Goal: Task Accomplishment & Management: Manage account settings

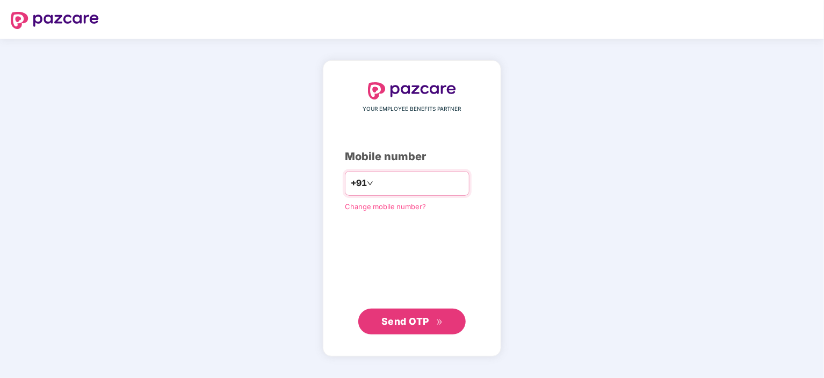
click at [427, 187] on input "number" at bounding box center [419, 183] width 88 height 17
type input "**********"
click at [432, 314] on span "Send OTP" at bounding box center [412, 321] width 62 height 15
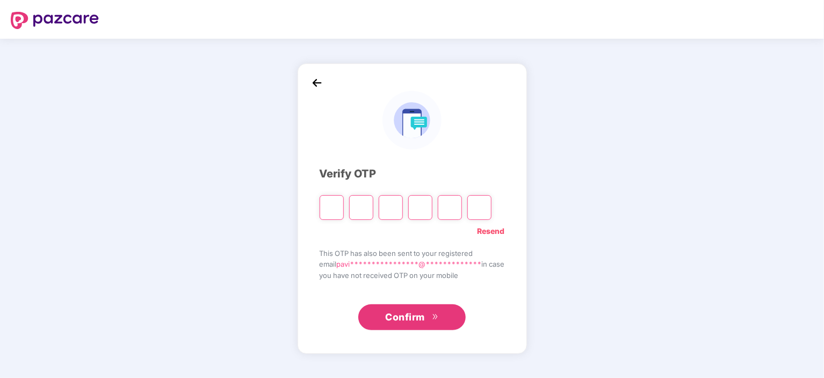
type input "*"
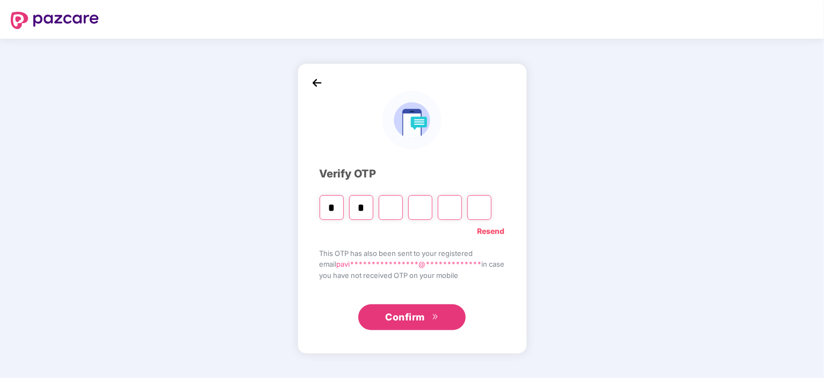
type input "*"
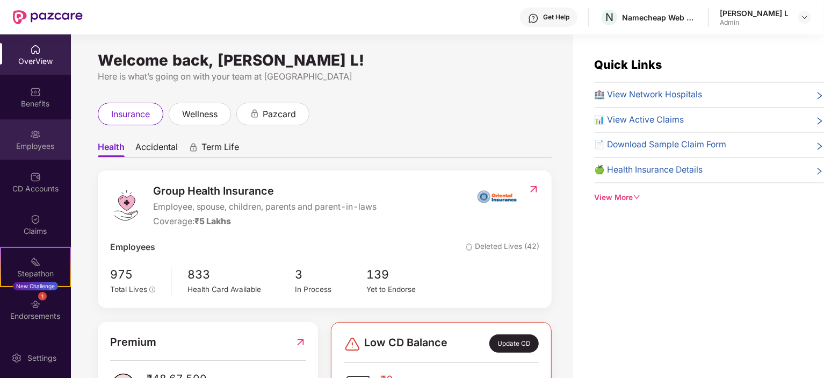
click at [41, 153] on div "Employees" at bounding box center [35, 139] width 71 height 40
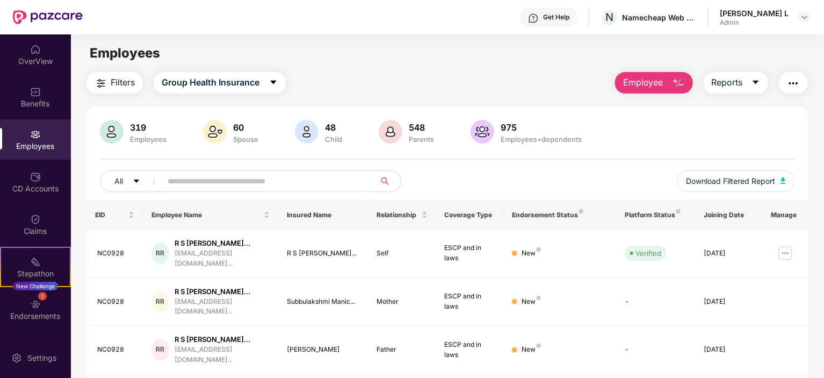
click at [298, 190] on span at bounding box center [265, 180] width 220 height 21
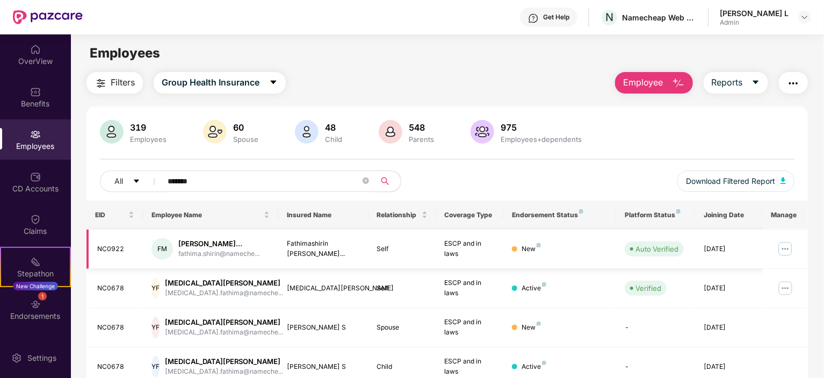
type input "*******"
click at [784, 246] on img at bounding box center [785, 248] width 17 height 17
click at [650, 79] on span "Employee" at bounding box center [643, 82] width 40 height 13
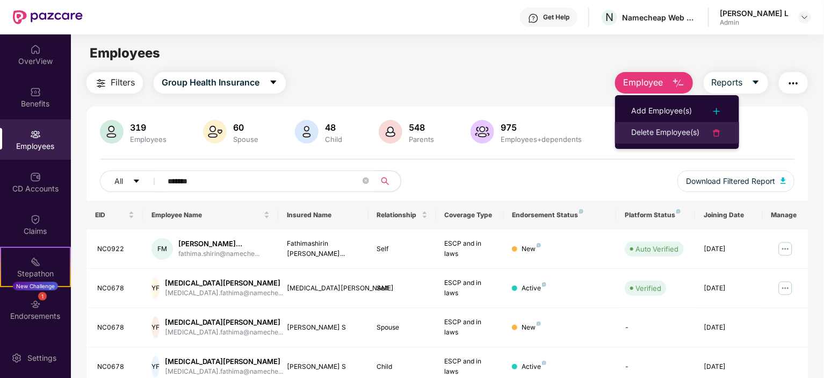
click at [672, 127] on div "Delete Employee(s)" at bounding box center [665, 132] width 68 height 13
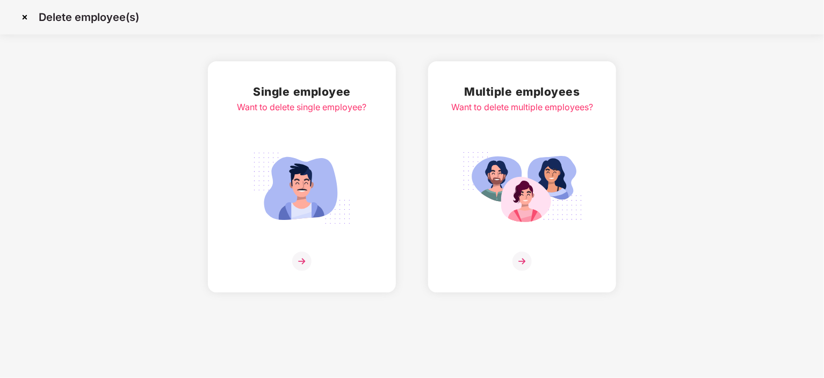
click at [314, 236] on div "Single employee Want to delete single employee?" at bounding box center [301, 177] width 129 height 188
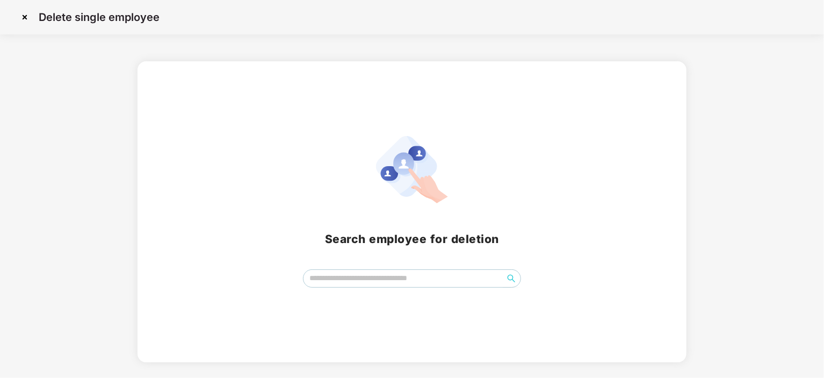
click at [341, 266] on div "Search employee for deletion" at bounding box center [412, 211] width 524 height 151
click at [342, 272] on input "search" at bounding box center [403, 278] width 200 height 16
type input "*"
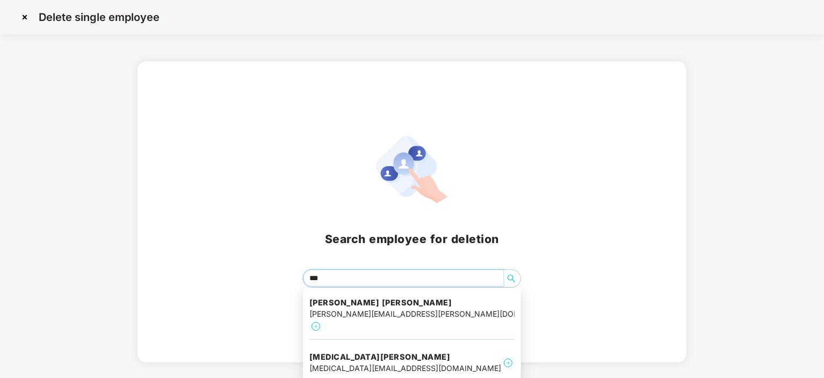
type input "****"
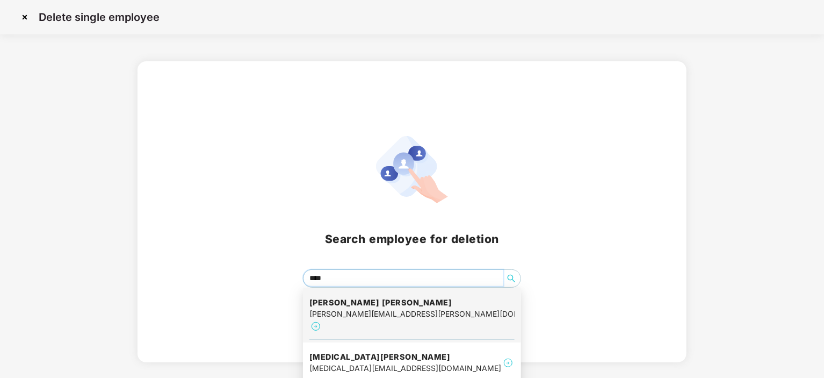
scroll to position [34, 0]
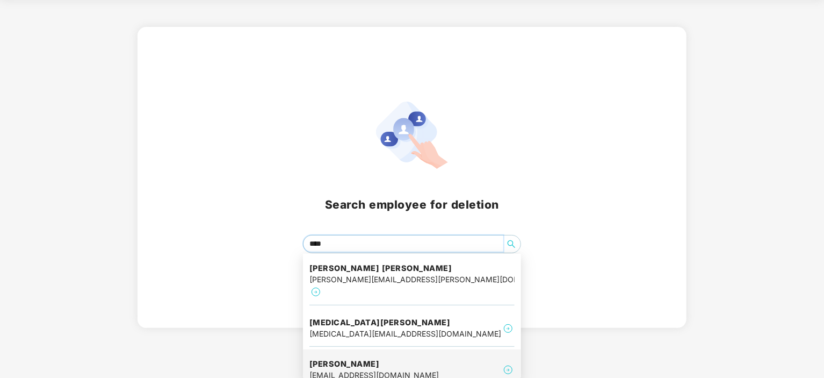
click at [362, 369] on div "[EMAIL_ADDRESS][DOMAIN_NAME]" at bounding box center [373, 375] width 129 height 12
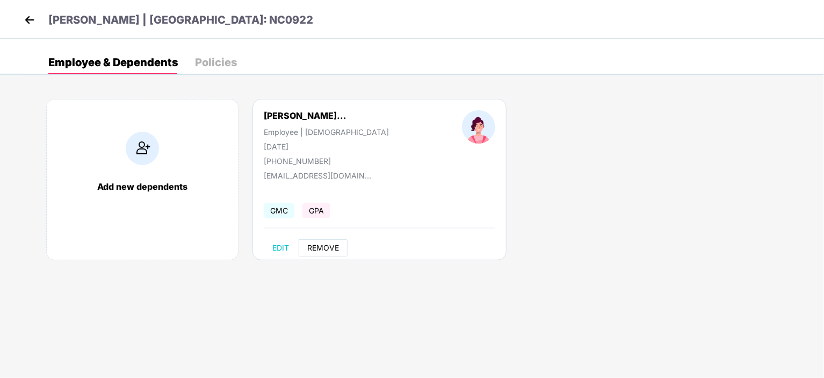
click at [325, 253] on button "REMOVE" at bounding box center [323, 247] width 49 height 17
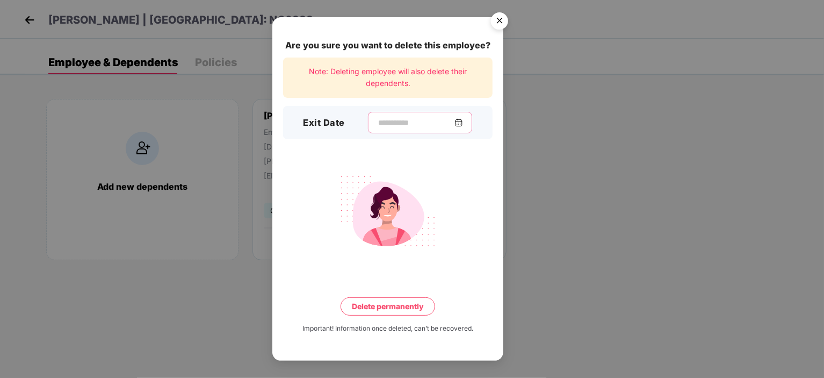
click at [387, 124] on input at bounding box center [415, 122] width 77 height 11
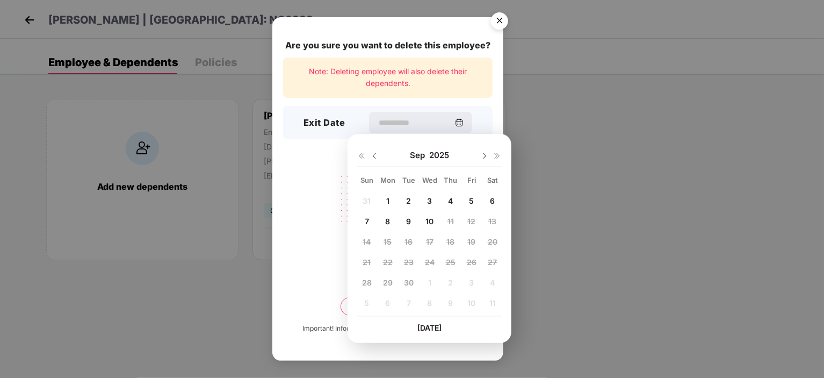
click at [430, 219] on span "10" at bounding box center [429, 220] width 8 height 9
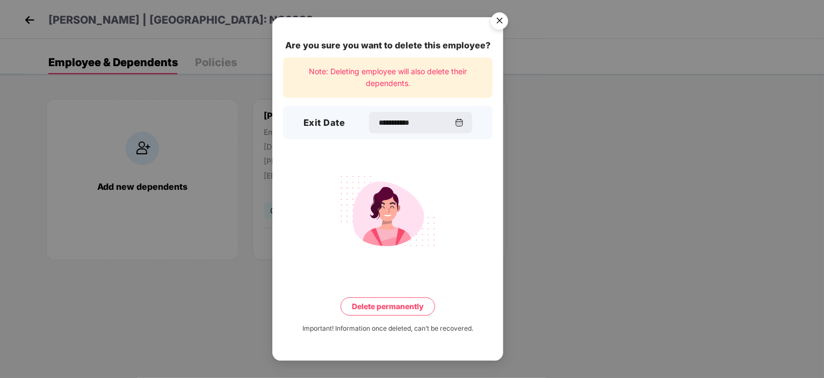
type input "**********"
click at [398, 300] on button "Delete permanently" at bounding box center [387, 306] width 95 height 18
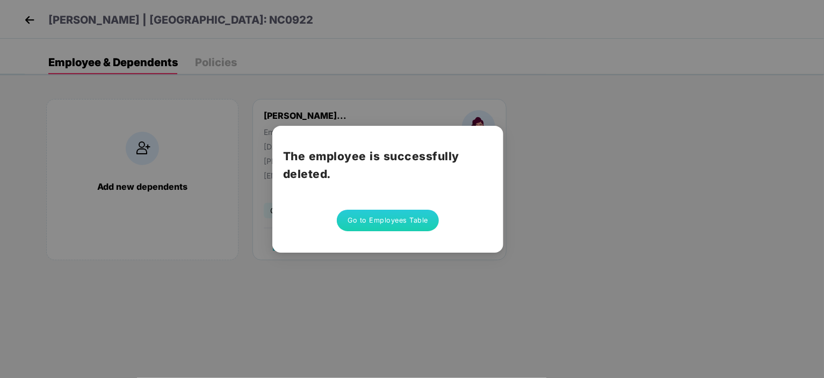
click at [378, 216] on button "Go to Employees Table" at bounding box center [388, 219] width 102 height 21
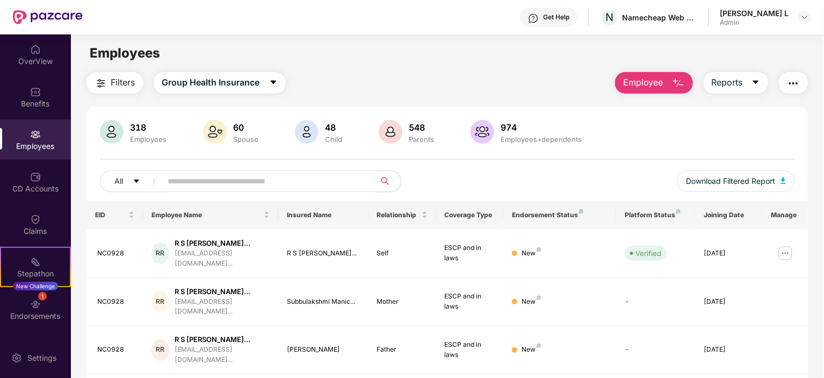
click at [227, 180] on input "text" at bounding box center [264, 181] width 193 height 16
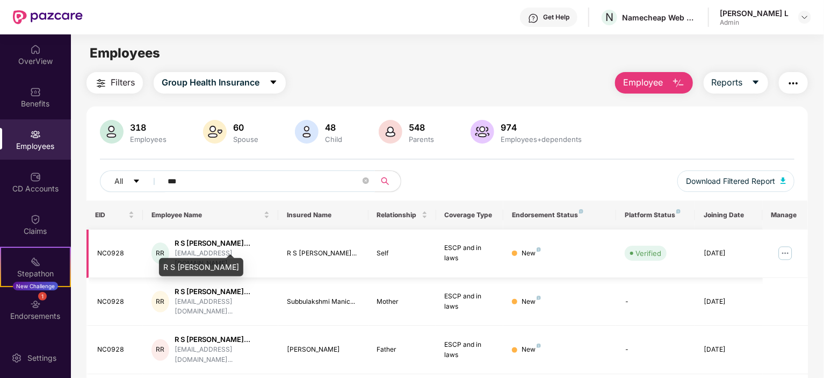
type input "***"
click at [215, 248] on div "R S [PERSON_NAME]..." at bounding box center [222, 243] width 95 height 10
click at [666, 82] on button "Employee" at bounding box center [654, 82] width 78 height 21
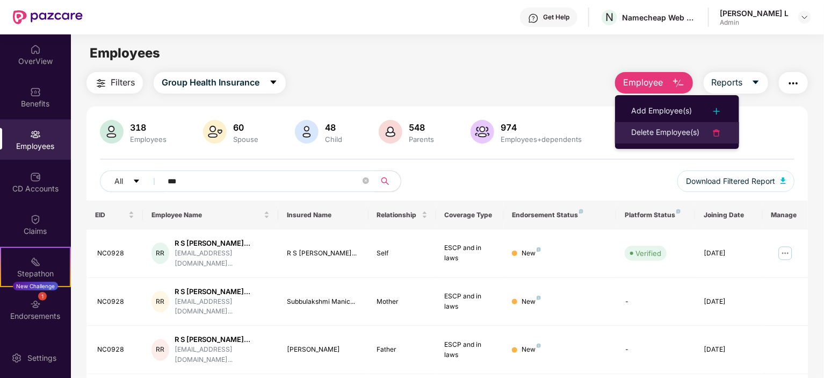
click at [666, 126] on div "Delete Employee(s)" at bounding box center [665, 132] width 68 height 13
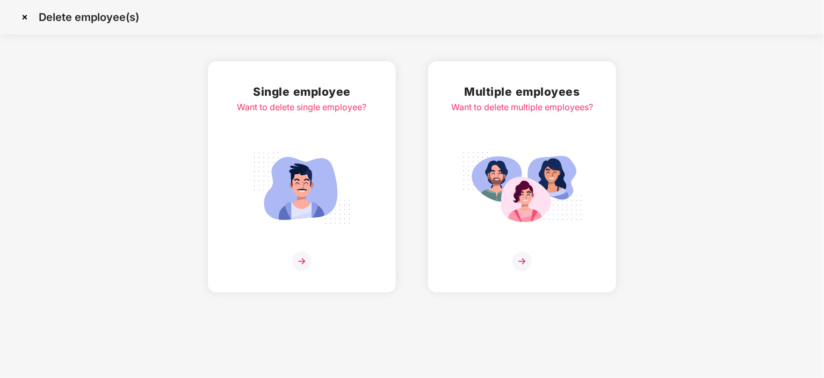
click at [298, 240] on div "Single employee Want to delete single employee?" at bounding box center [301, 177] width 129 height 188
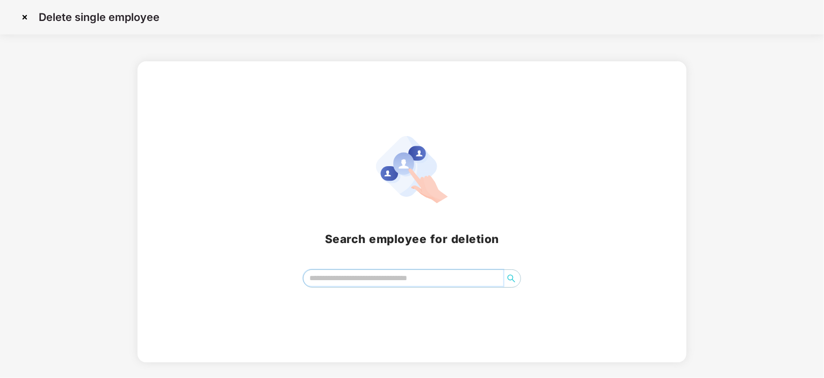
click at [389, 279] on input "search" at bounding box center [403, 278] width 200 height 16
type input "*"
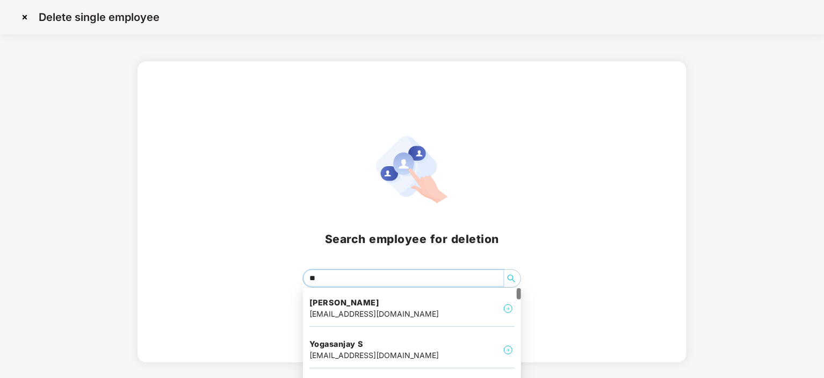
type input "***"
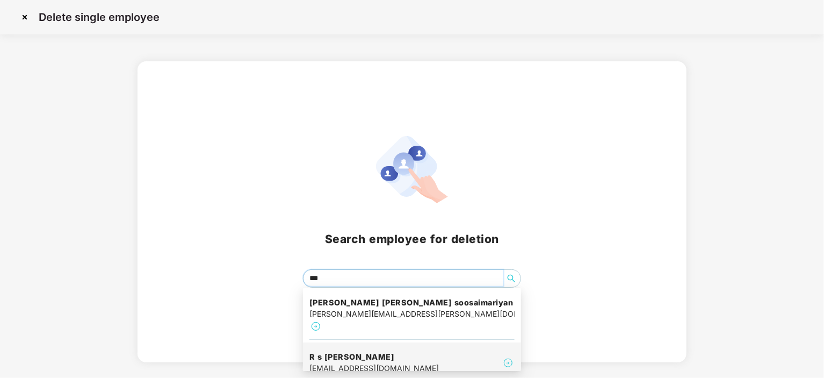
click at [381, 362] on div "[EMAIL_ADDRESS][DOMAIN_NAME]" at bounding box center [373, 368] width 129 height 12
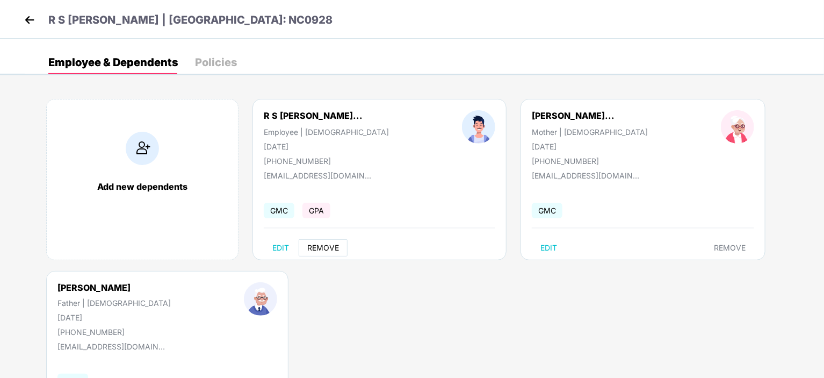
click at [320, 245] on span "REMOVE" at bounding box center [323, 247] width 32 height 9
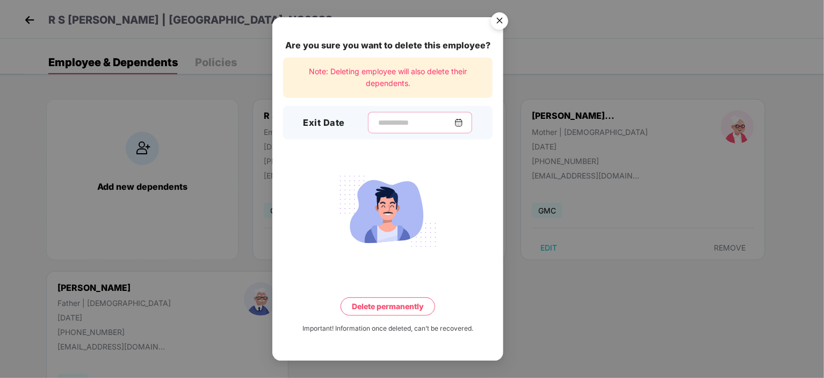
click at [400, 122] on input at bounding box center [415, 122] width 77 height 11
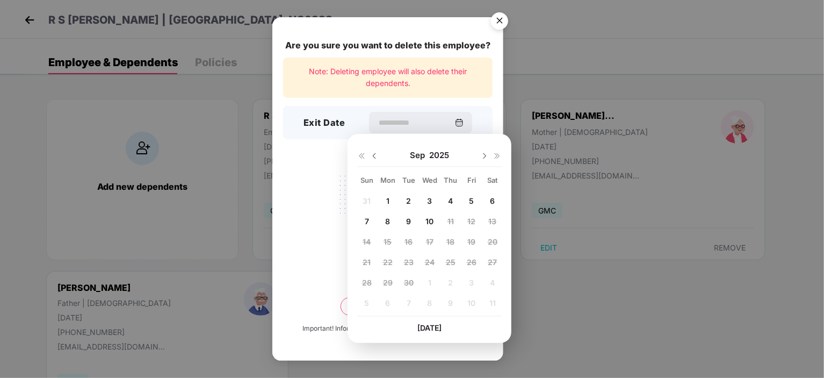
click at [429, 221] on span "10" at bounding box center [429, 220] width 8 height 9
type input "**********"
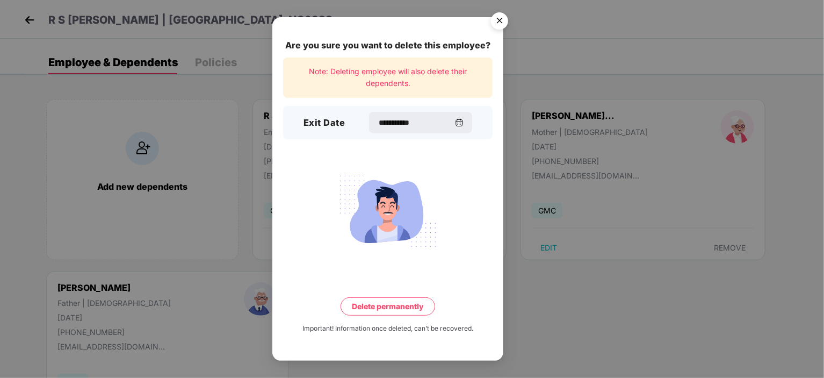
click at [369, 304] on button "Delete permanently" at bounding box center [387, 306] width 95 height 18
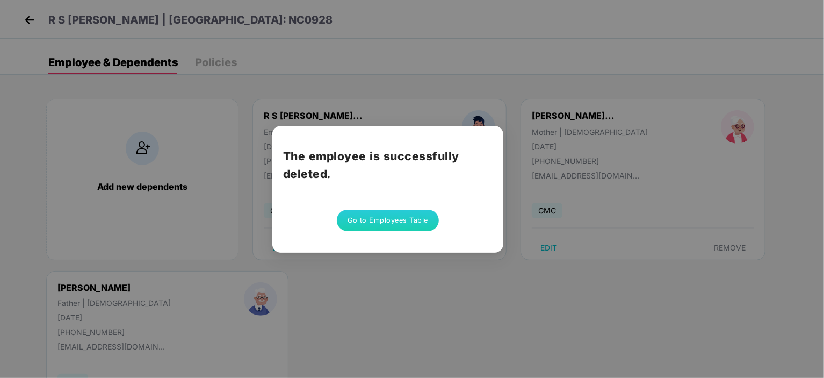
click at [390, 220] on button "Go to Employees Table" at bounding box center [388, 219] width 102 height 21
